Goal: Information Seeking & Learning: Learn about a topic

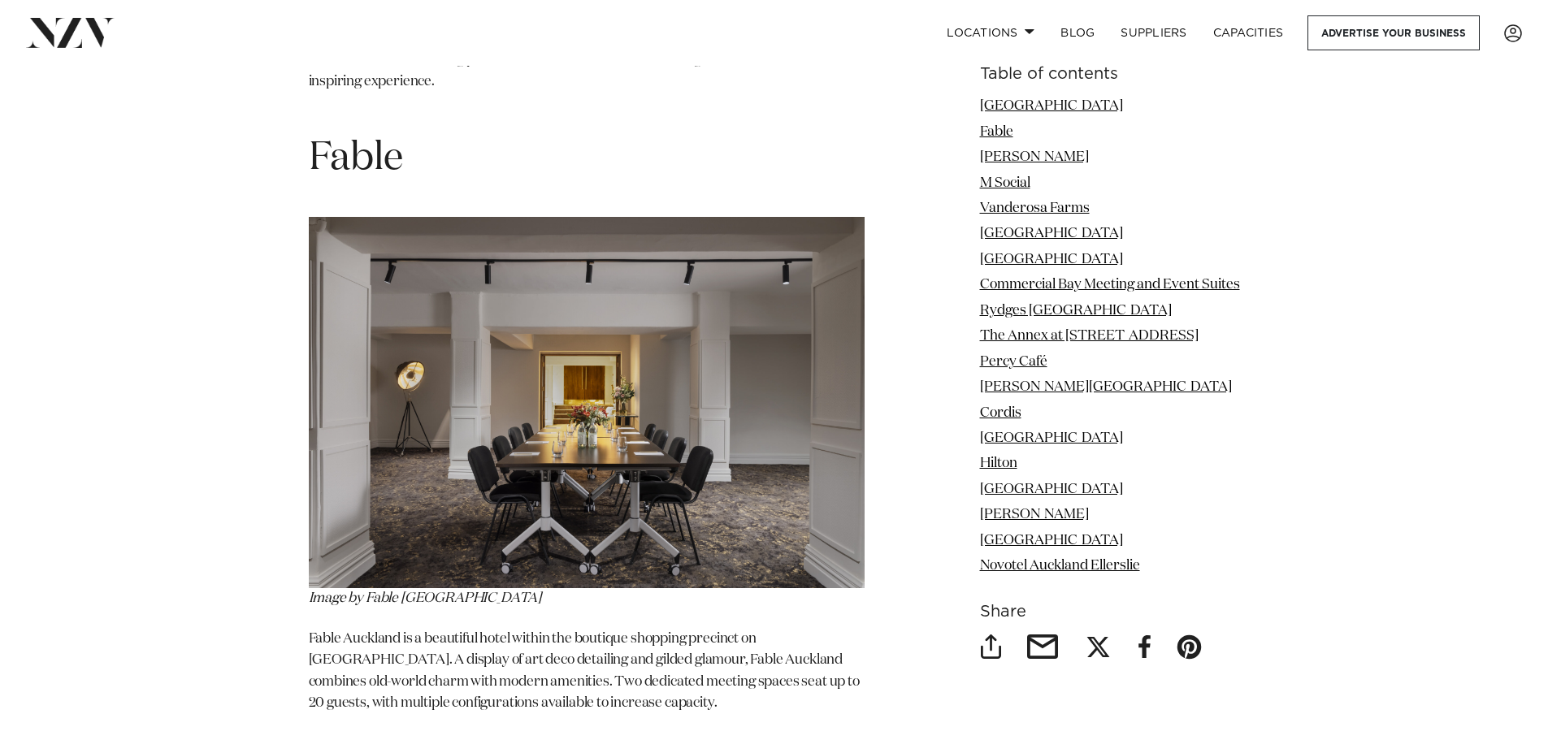
scroll to position [2763, 0]
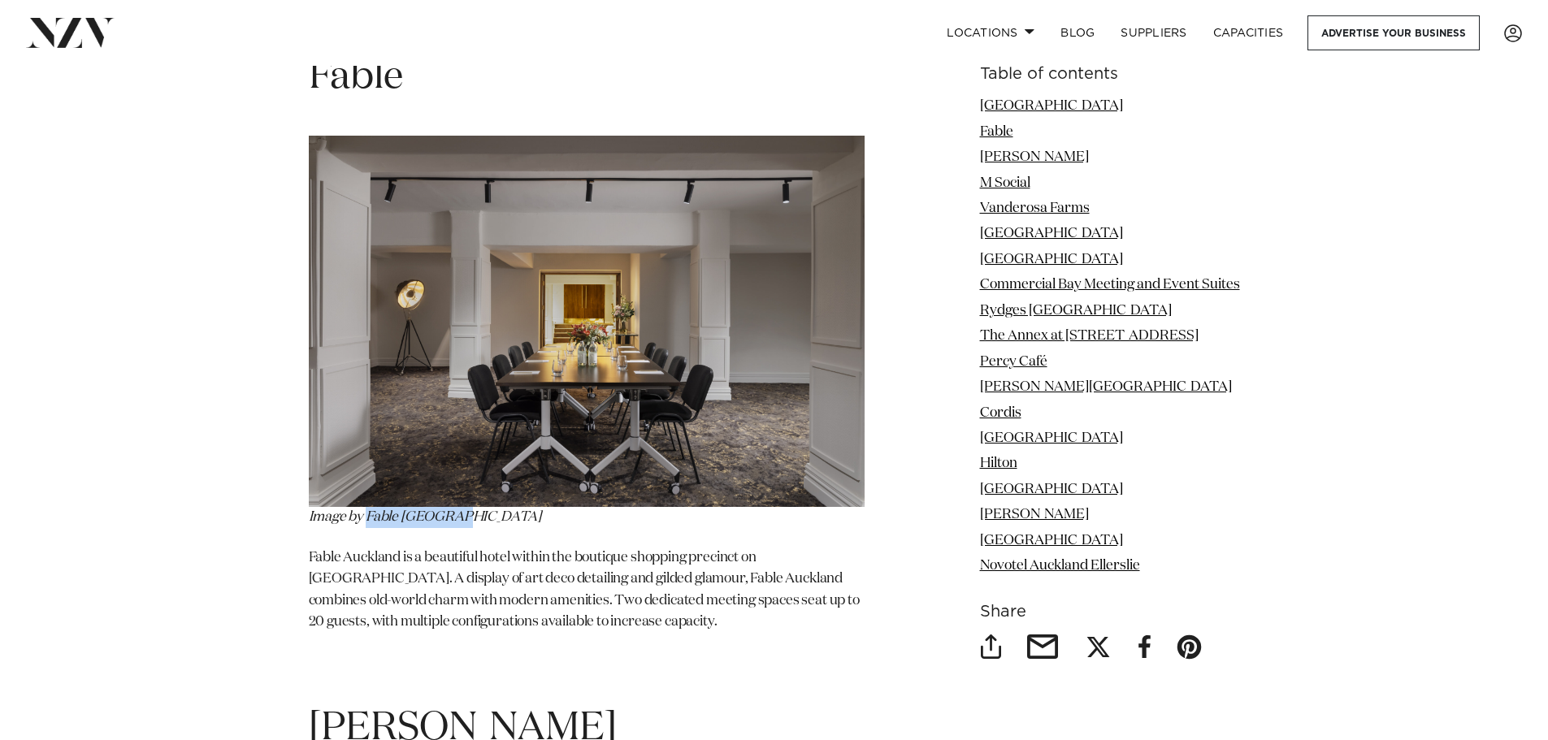
drag, startPoint x: 367, startPoint y: 464, endPoint x: 480, endPoint y: 462, distance: 113.0
click at [480, 462] on p "Image by Fable [GEOGRAPHIC_DATA]" at bounding box center [587, 332] width 556 height 393
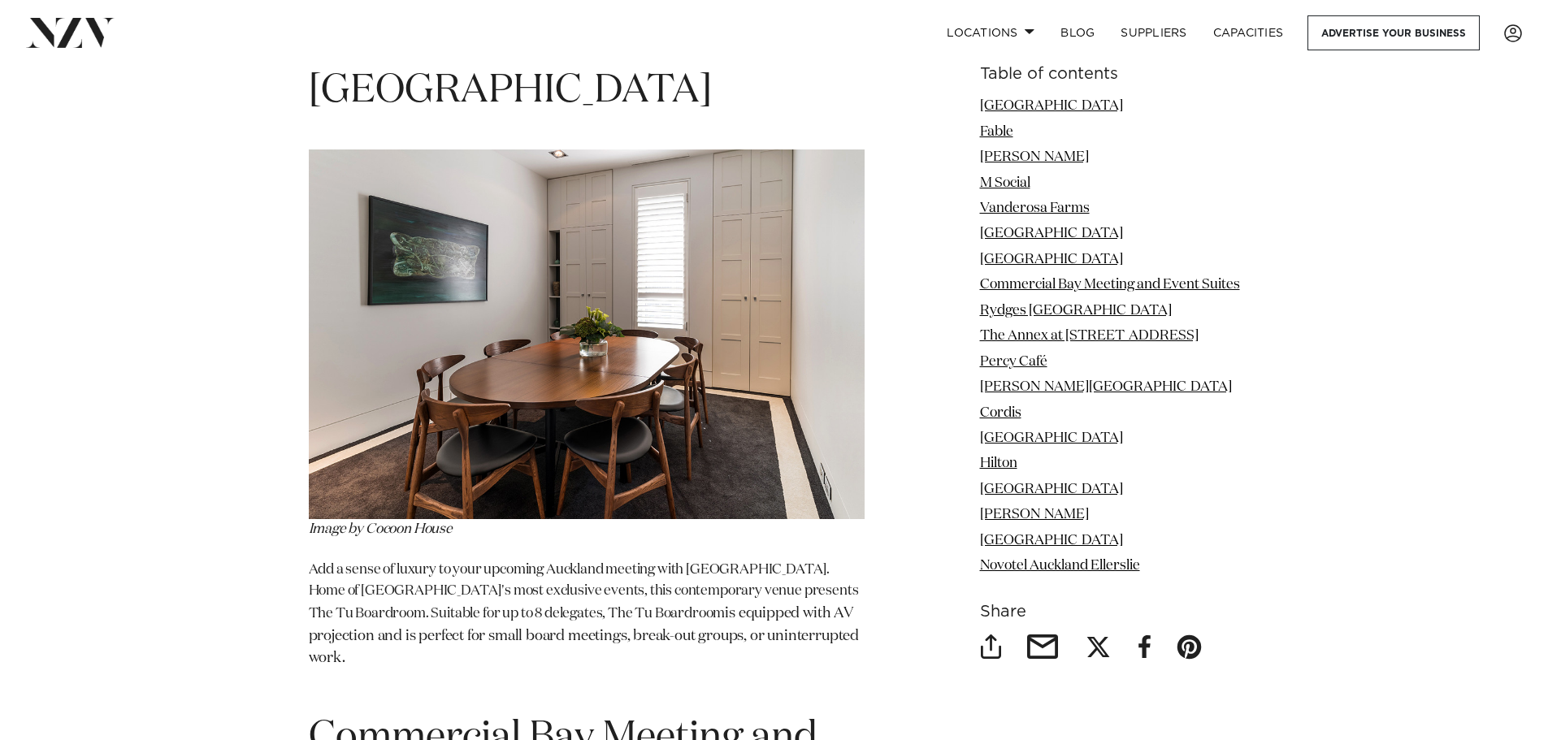
scroll to position [5851, 0]
drag, startPoint x: 367, startPoint y: 475, endPoint x: 466, endPoint y: 468, distance: 99.4
click at [466, 468] on p "Image by Cocoon House" at bounding box center [587, 344] width 556 height 391
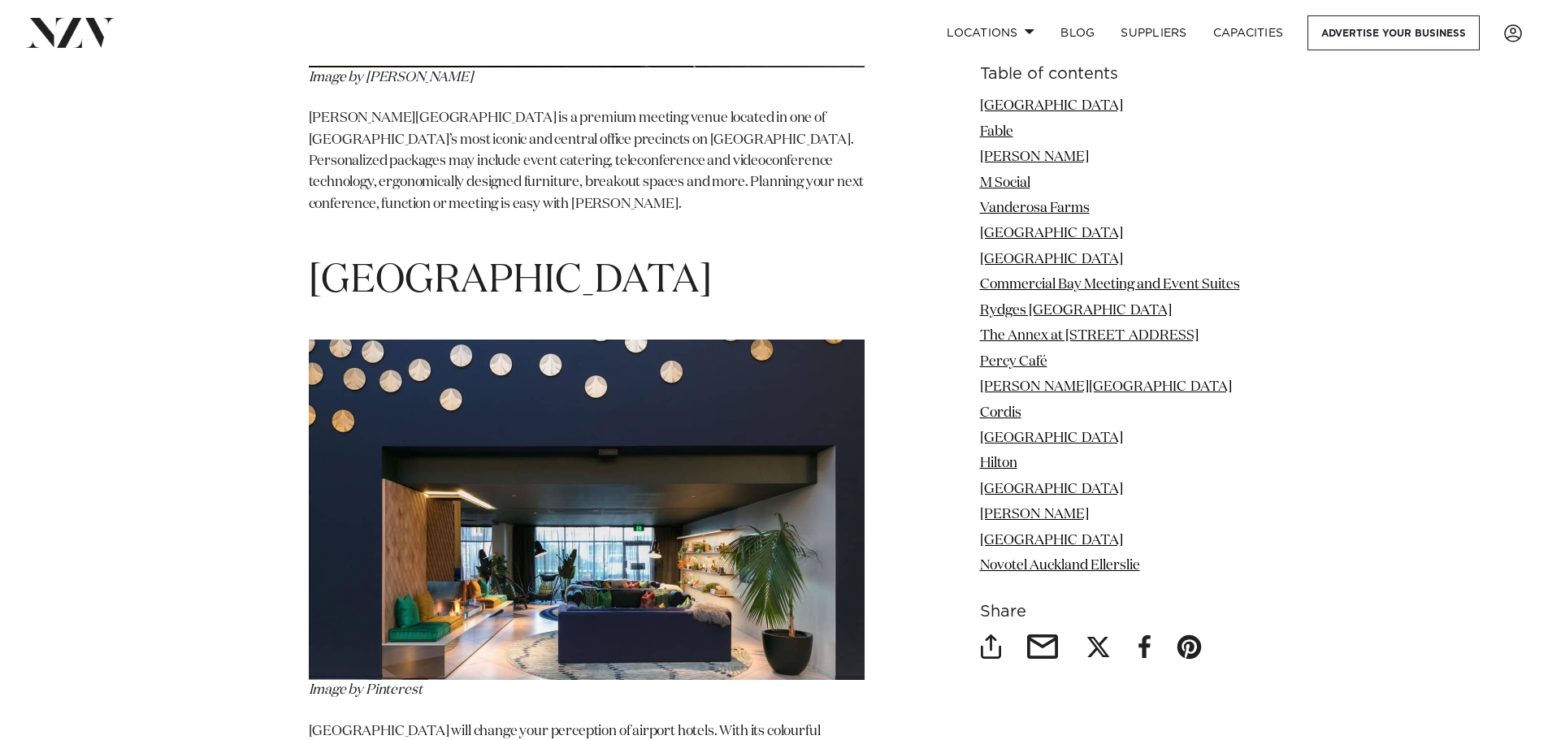
scroll to position [12596, 0]
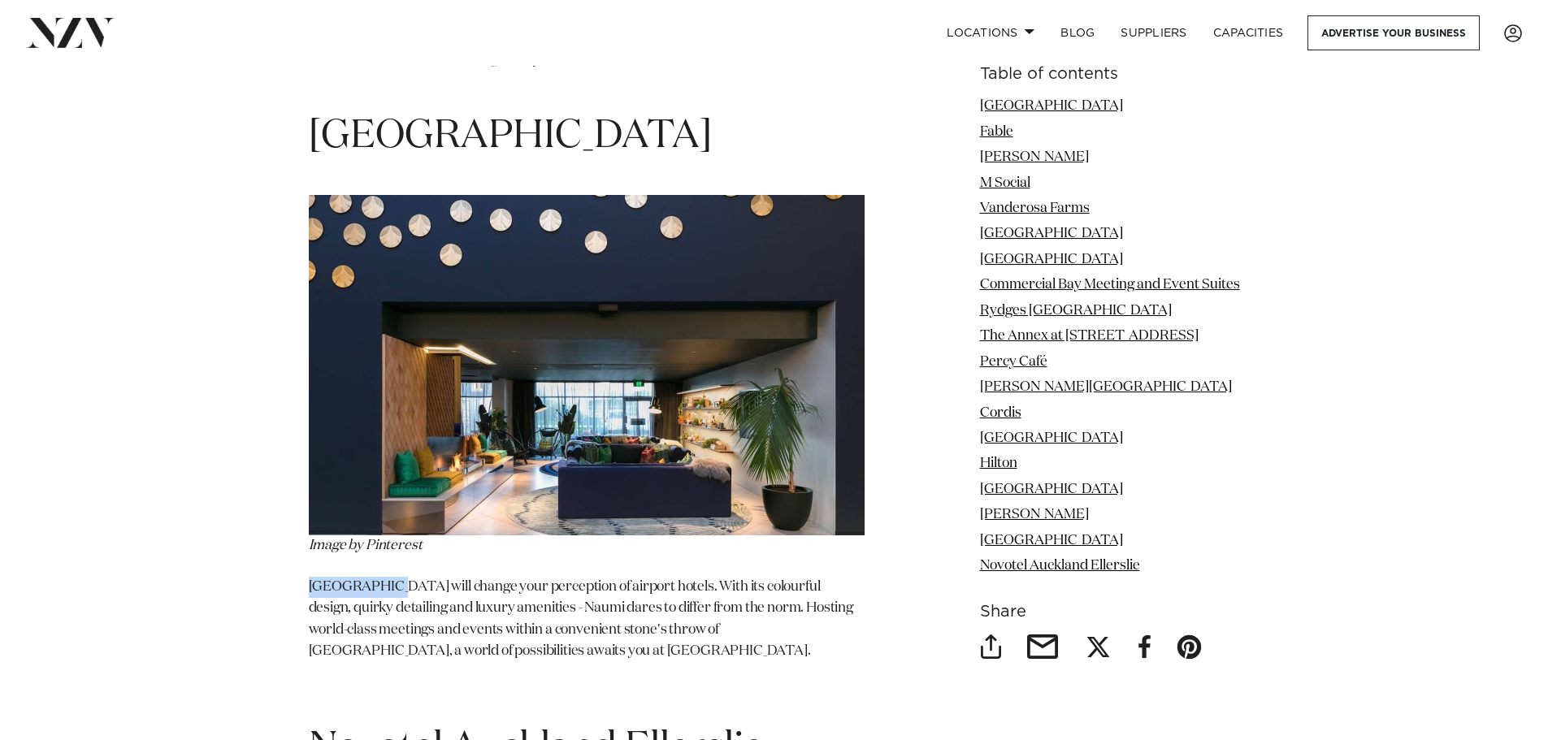
drag, startPoint x: 301, startPoint y: 416, endPoint x: 388, endPoint y: 414, distance: 86.2
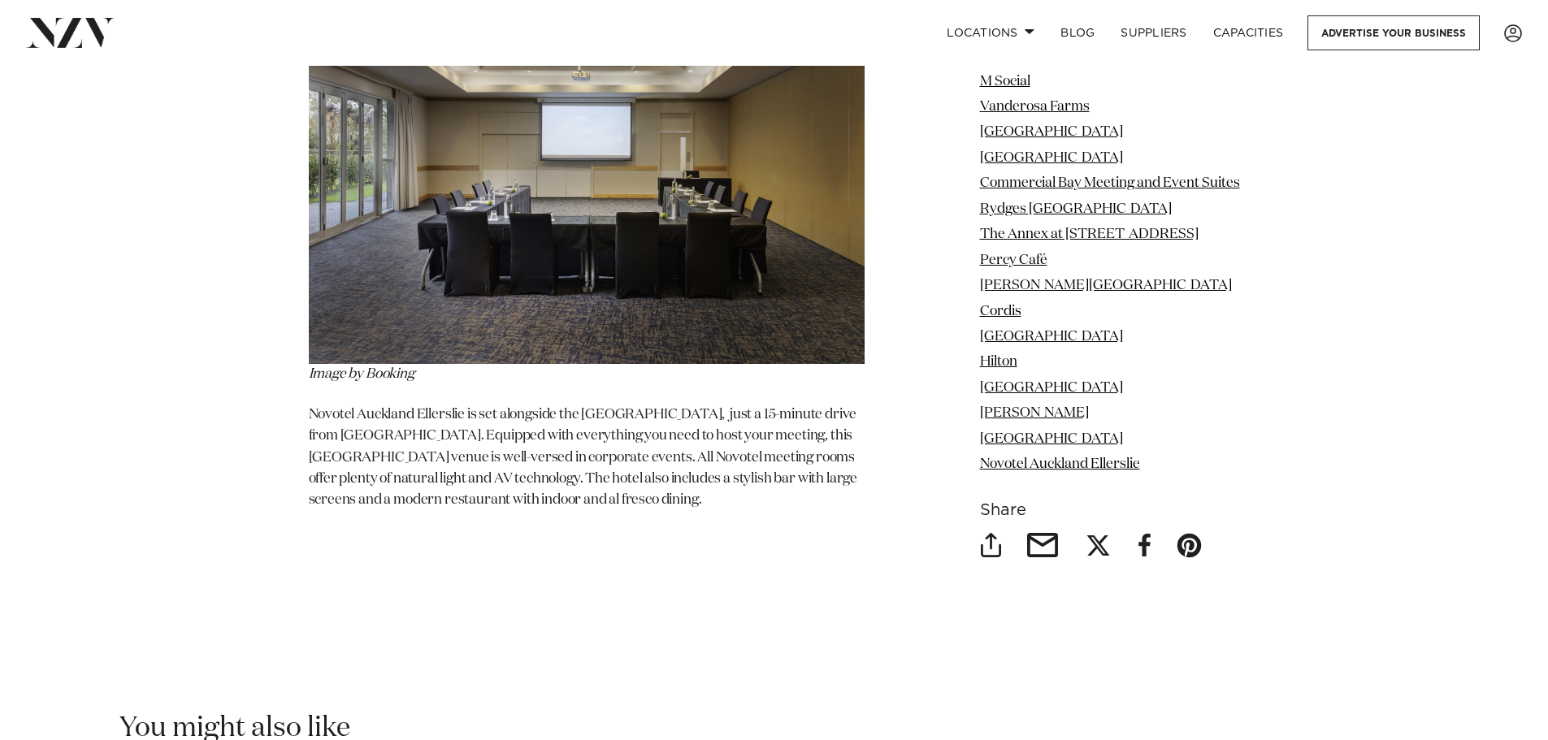
scroll to position [13734, 0]
